Goal: Task Accomplishment & Management: Use online tool/utility

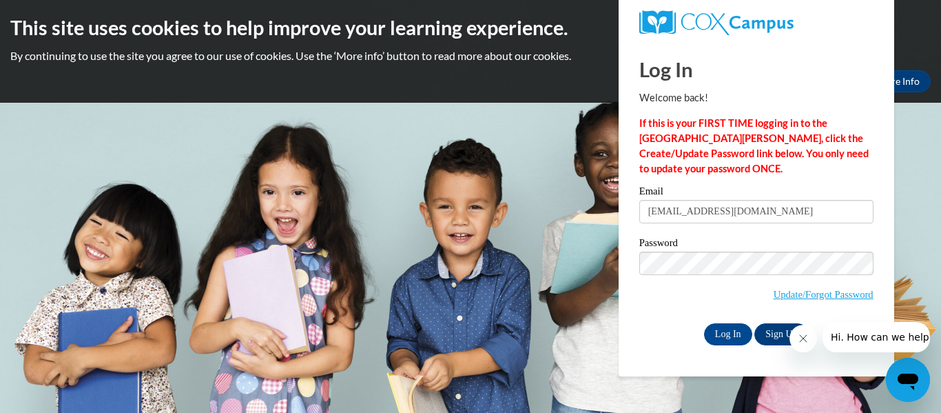
type input "eh73724@students.pickenscountyschools.org"
click at [714, 320] on div "Email eh73724@students.pickenscountyschools.org Password Update/Forgot Password…" at bounding box center [757, 265] width 234 height 159
click at [720, 326] on input "Log In" at bounding box center [728, 334] width 48 height 22
click at [722, 330] on input "Log In" at bounding box center [728, 334] width 48 height 22
click at [727, 331] on input "Log In" at bounding box center [728, 334] width 48 height 22
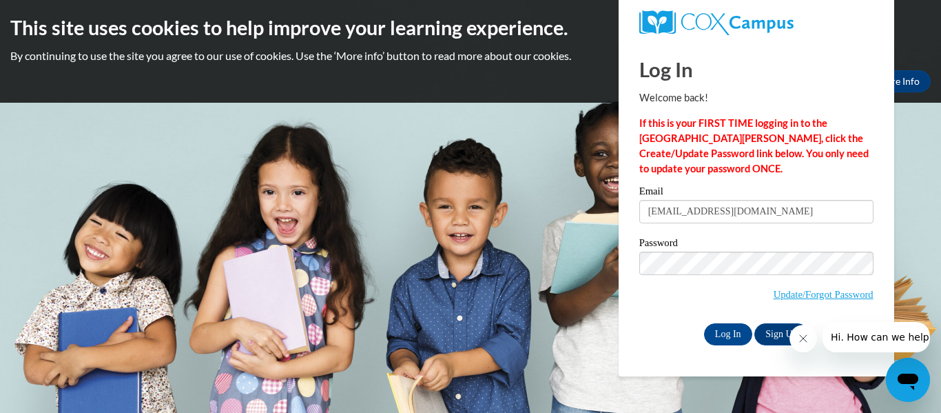
click at [797, 342] on button "Close message from company" at bounding box center [804, 339] width 28 height 28
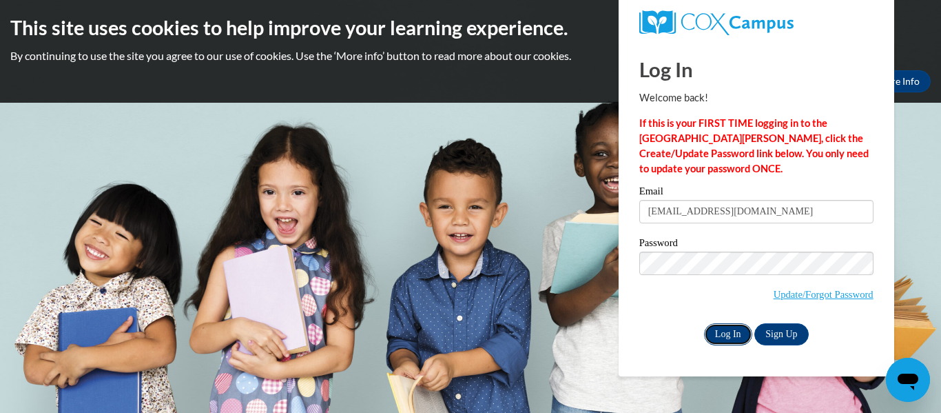
click at [722, 343] on input "Log In" at bounding box center [728, 334] width 48 height 22
click at [727, 340] on input "Log In" at bounding box center [728, 334] width 48 height 22
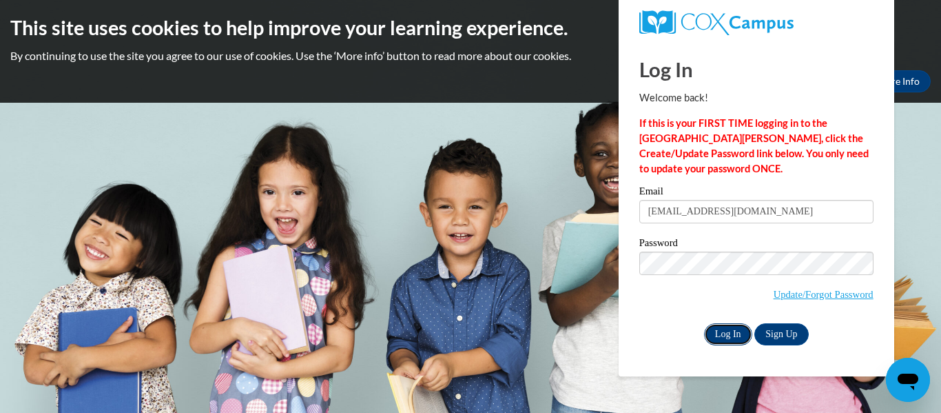
click at [724, 332] on input "Log In" at bounding box center [728, 334] width 48 height 22
click at [735, 323] on input "Log In" at bounding box center [728, 334] width 48 height 22
click at [735, 329] on input "Log In" at bounding box center [728, 334] width 48 height 22
click at [712, 141] on strong "If this is your FIRST TIME logging in to the NEW Cox Campus, click the Create/U…" at bounding box center [755, 145] width 230 height 57
click at [728, 333] on input "Log In" at bounding box center [728, 334] width 48 height 22
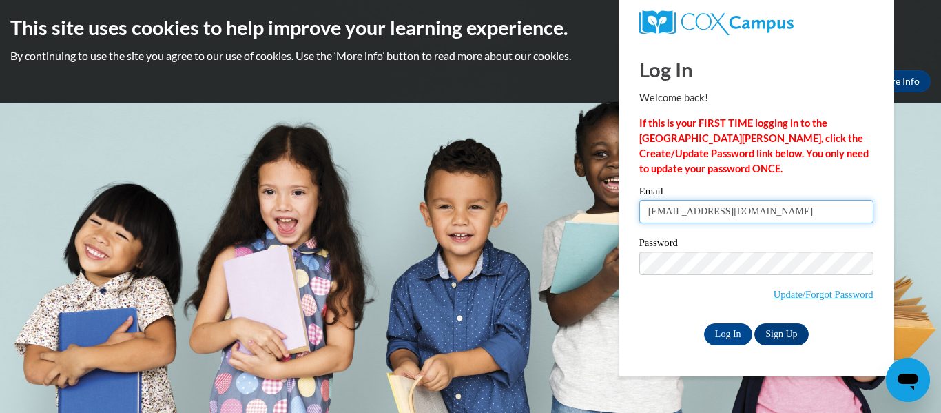
drag, startPoint x: 852, startPoint y: 216, endPoint x: 631, endPoint y: 218, distance: 221.3
click at [631, 218] on div "Please enter your email! Please enter your password! Email eh73724@students.pic…" at bounding box center [756, 265] width 255 height 159
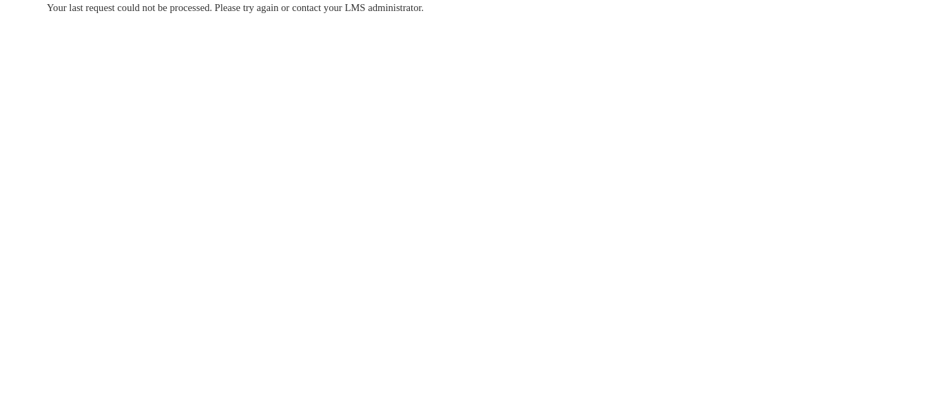
click at [902, 395] on body "Your last request could not be processed. Please try again or contact your LMS …" at bounding box center [470, 206] width 941 height 413
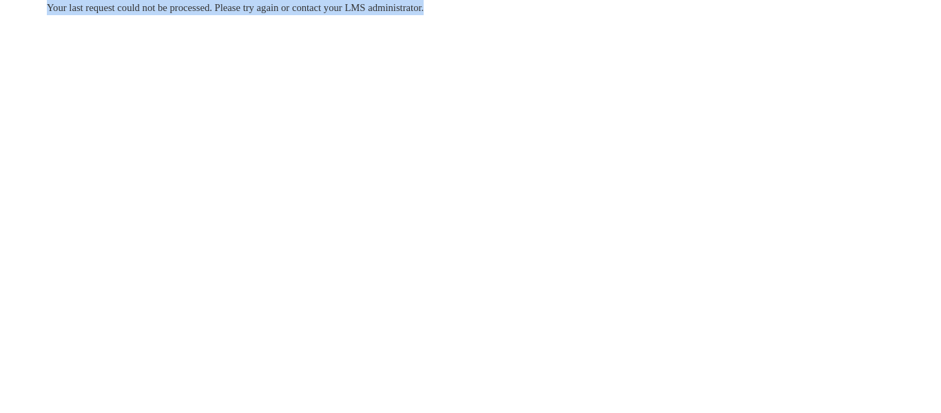
click at [902, 395] on body "Your last request could not be processed. Please try again or contact your LMS …" at bounding box center [470, 206] width 941 height 413
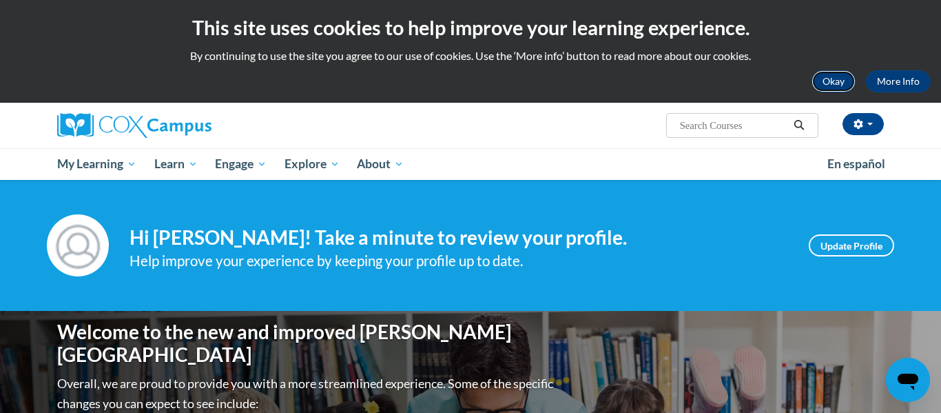
click at [839, 87] on button "Okay" at bounding box center [834, 81] width 44 height 22
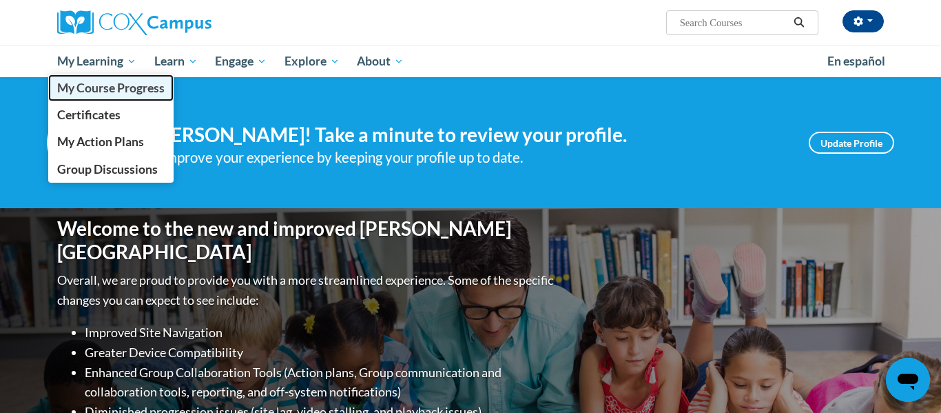
click at [99, 85] on span "My Course Progress" at bounding box center [111, 88] width 108 height 14
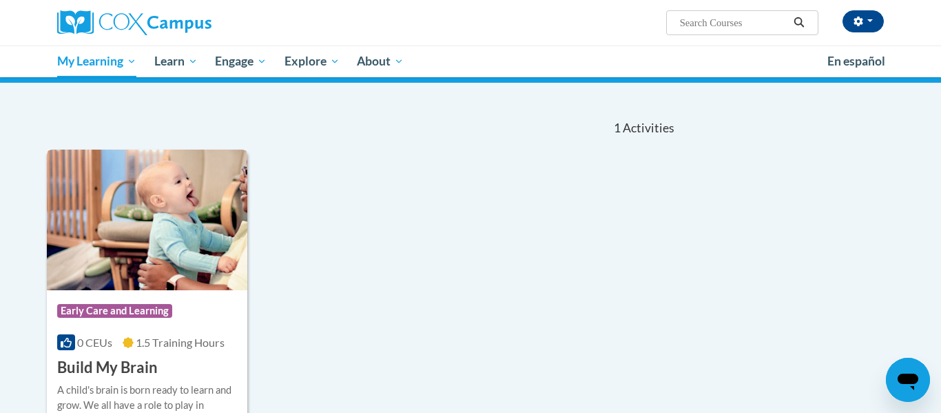
click at [132, 239] on img at bounding box center [147, 220] width 201 height 141
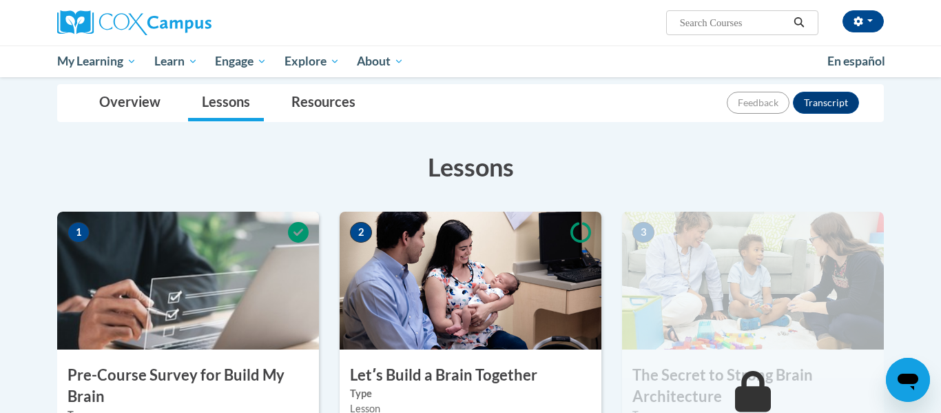
scroll to position [150, 0]
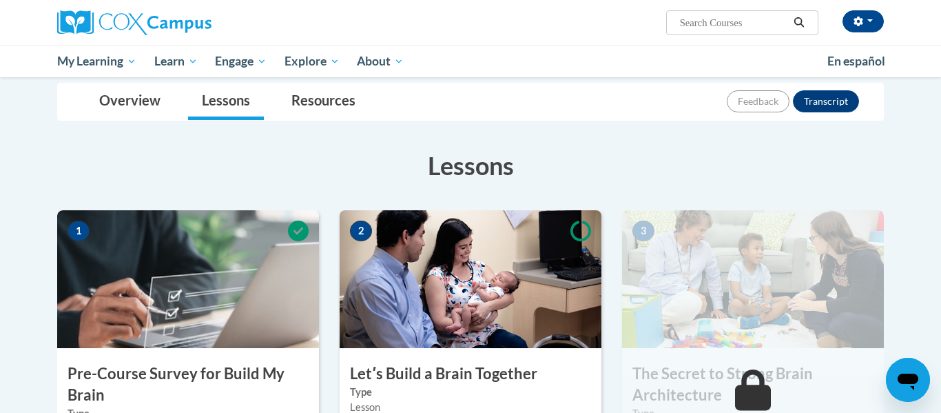
click at [505, 269] on img at bounding box center [471, 279] width 262 height 138
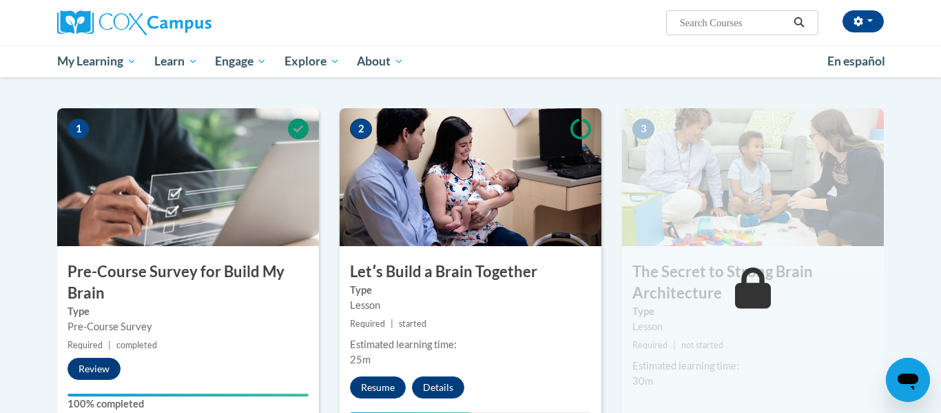
scroll to position [253, 0]
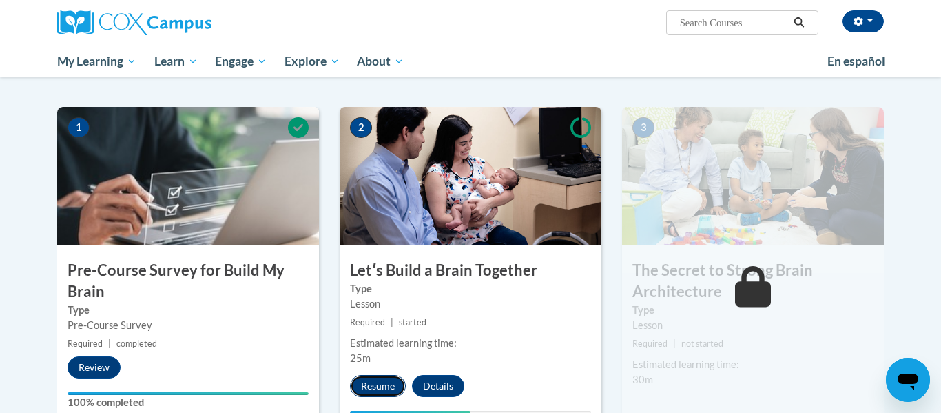
click at [373, 389] on button "Resume" at bounding box center [378, 386] width 56 height 22
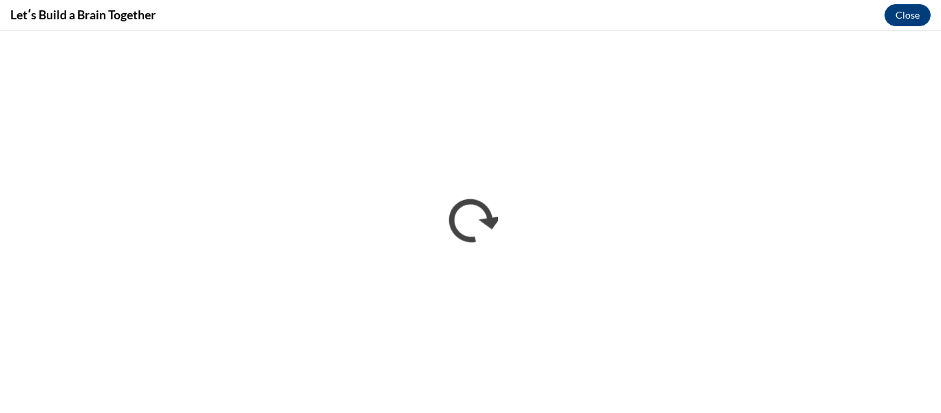
scroll to position [0, 0]
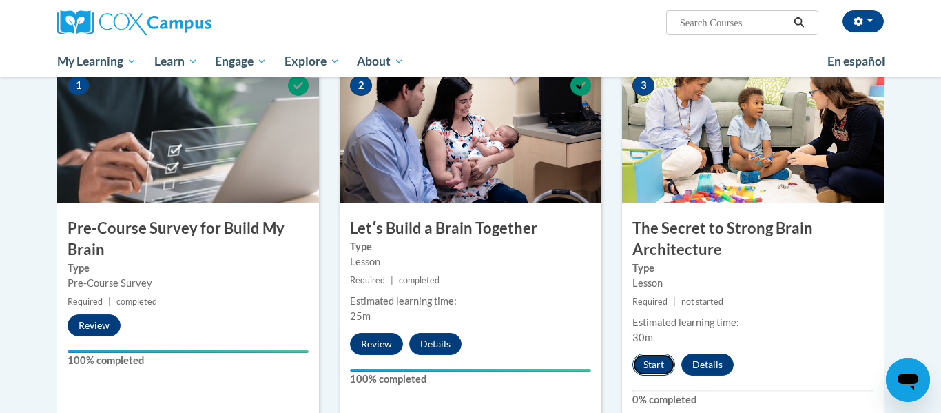
click at [653, 361] on button "Start" at bounding box center [654, 365] width 43 height 22
